Goal: Information Seeking & Learning: Learn about a topic

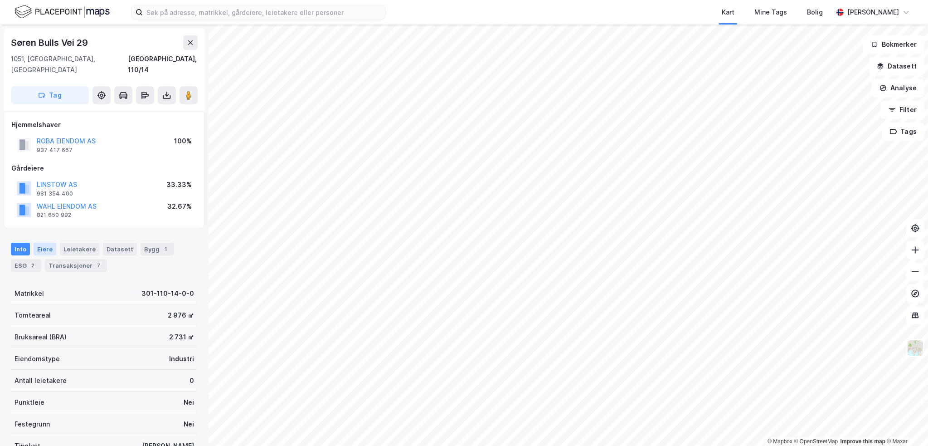
click at [40, 243] on div "Eiere" at bounding box center [45, 249] width 23 height 13
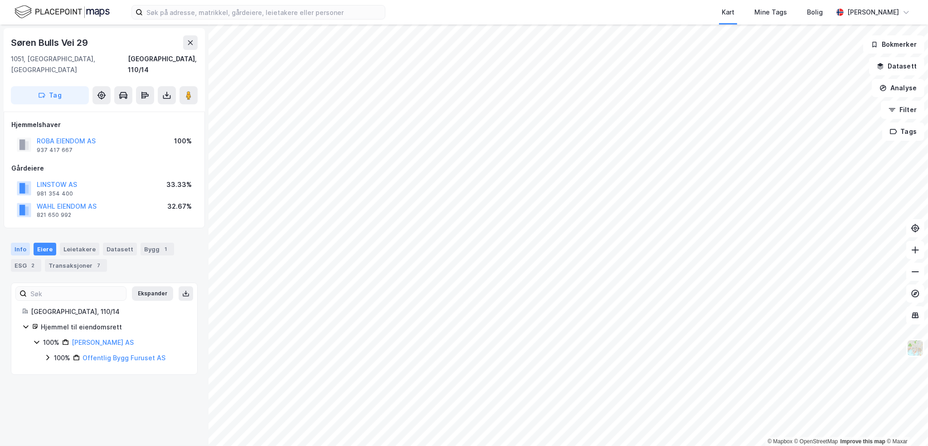
click at [23, 243] on div "Info" at bounding box center [20, 249] width 19 height 13
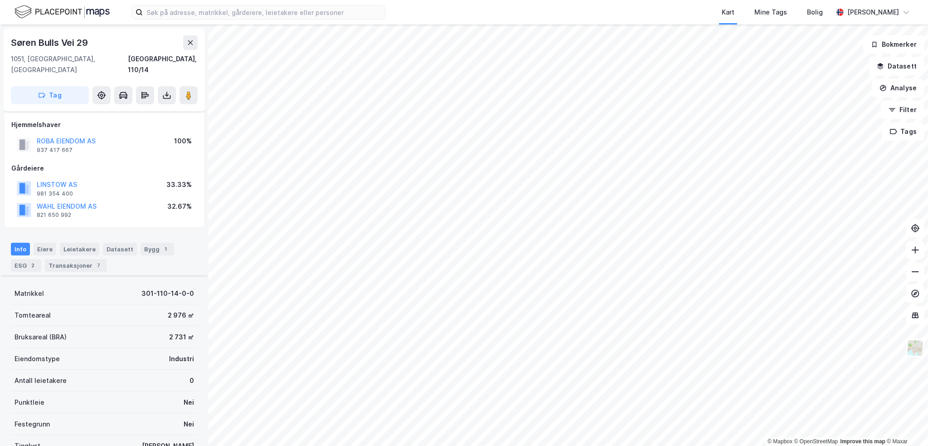
scroll to position [160, 0]
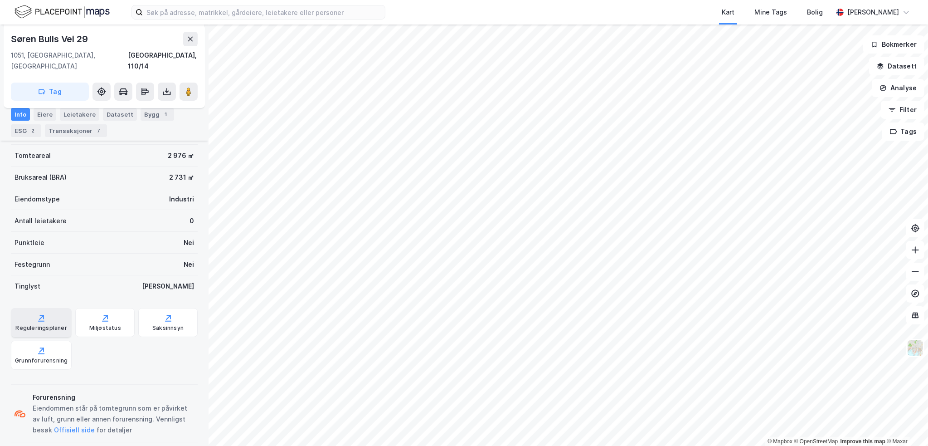
click at [63, 312] on div "Reguleringsplaner" at bounding box center [41, 322] width 61 height 29
